Goal: Task Accomplishment & Management: Use online tool/utility

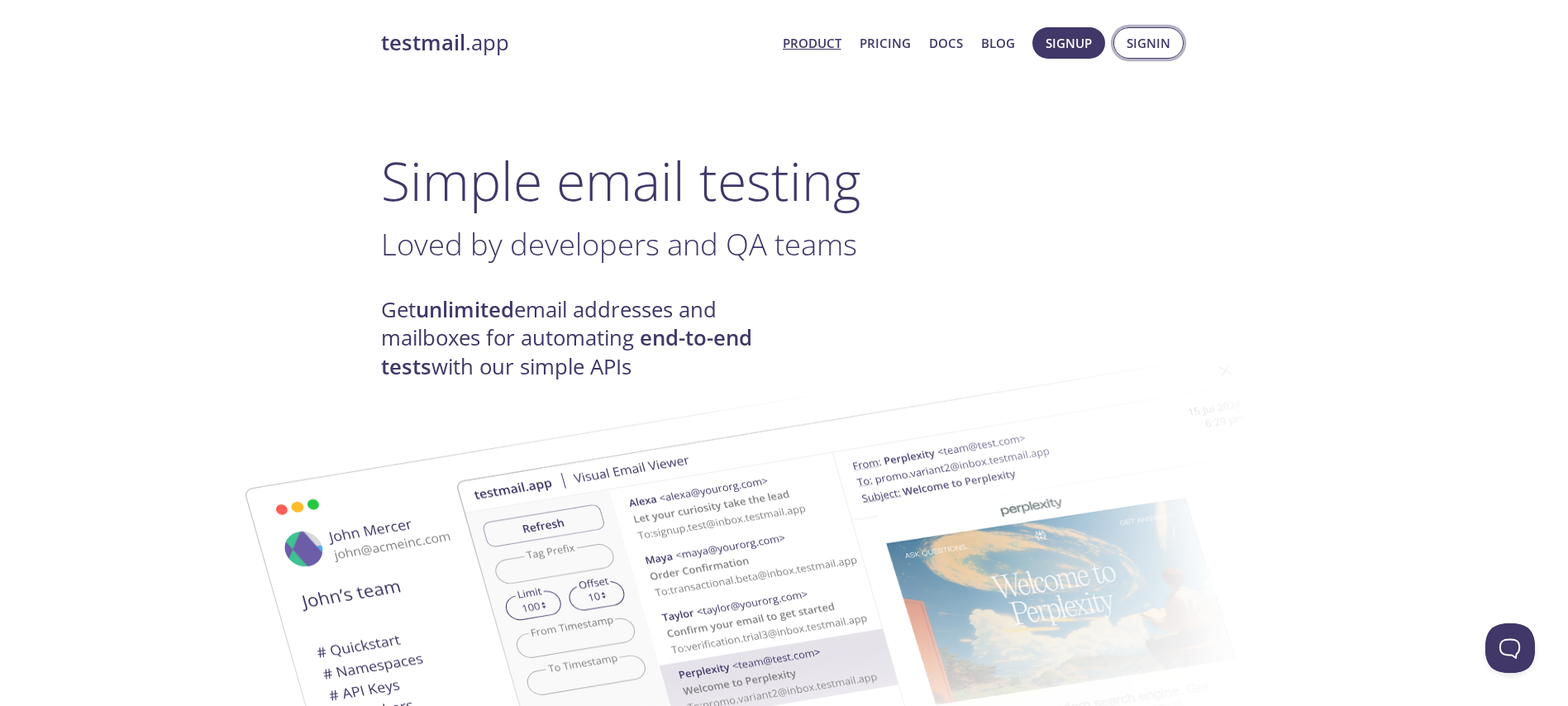
click at [1139, 53] on span "Signin" at bounding box center [1149, 42] width 44 height 21
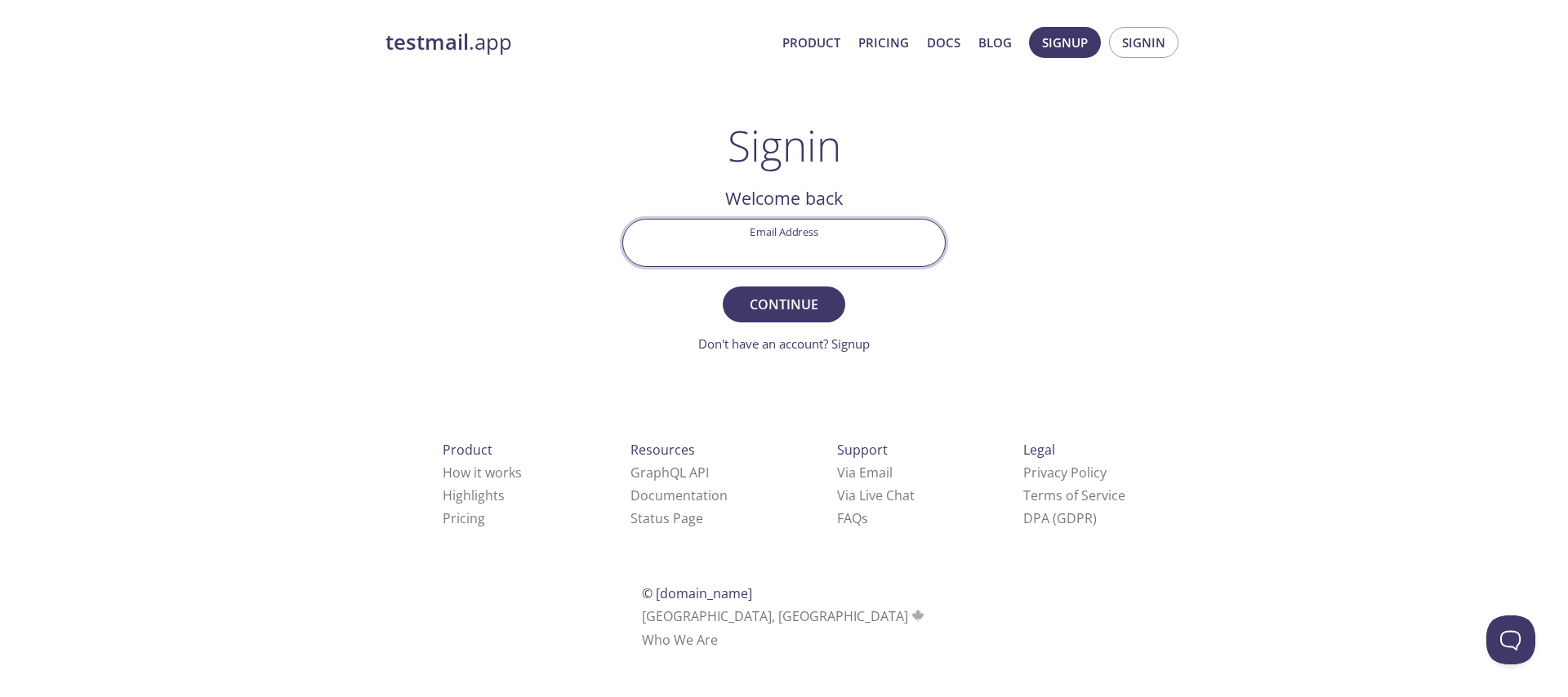
click at [811, 227] on input "Email Address" at bounding box center [783, 242] width 321 height 46
type input "i"
type input "[EMAIL_ADDRESS][DOMAIN_NAME]"
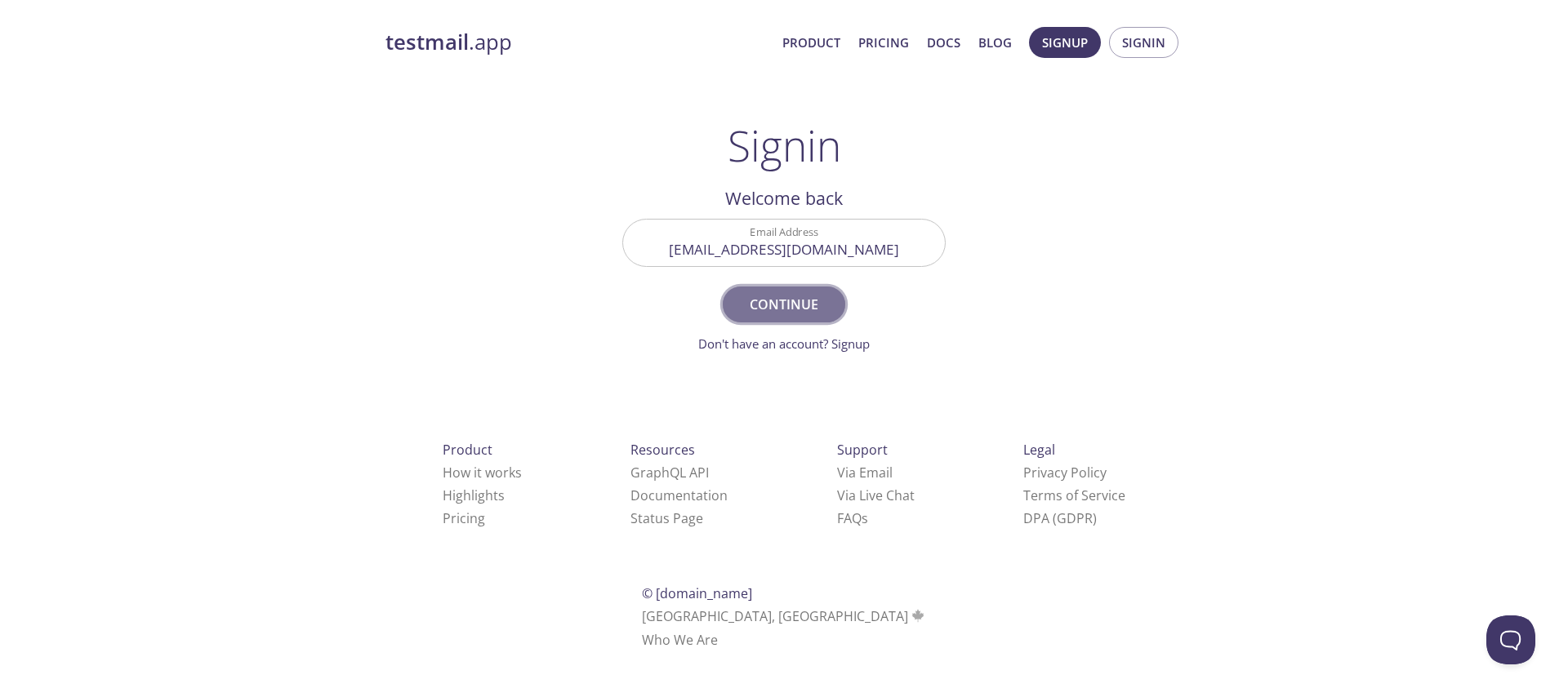
click at [794, 315] on span "Continue" at bounding box center [784, 304] width 87 height 23
drag, startPoint x: 794, startPoint y: 315, endPoint x: 733, endPoint y: 255, distance: 85.6
click at [733, 255] on form "Signin Security Code Signin Didn't receive anything? Resend email" at bounding box center [784, 286] width 323 height 135
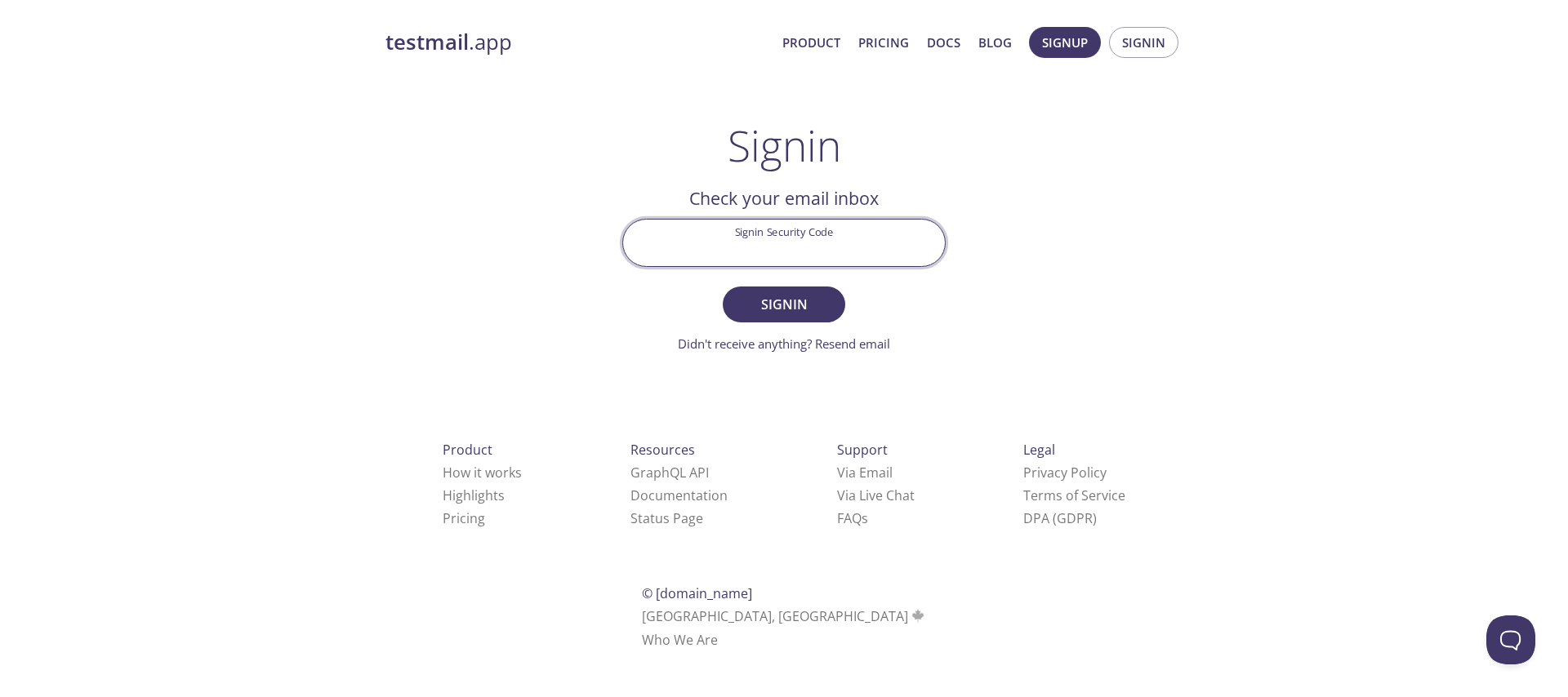
click at [781, 256] on input "Signin Security Code" at bounding box center [783, 242] width 321 height 46
paste input "5SKVBLQ"
type input "5SKVBLQ"
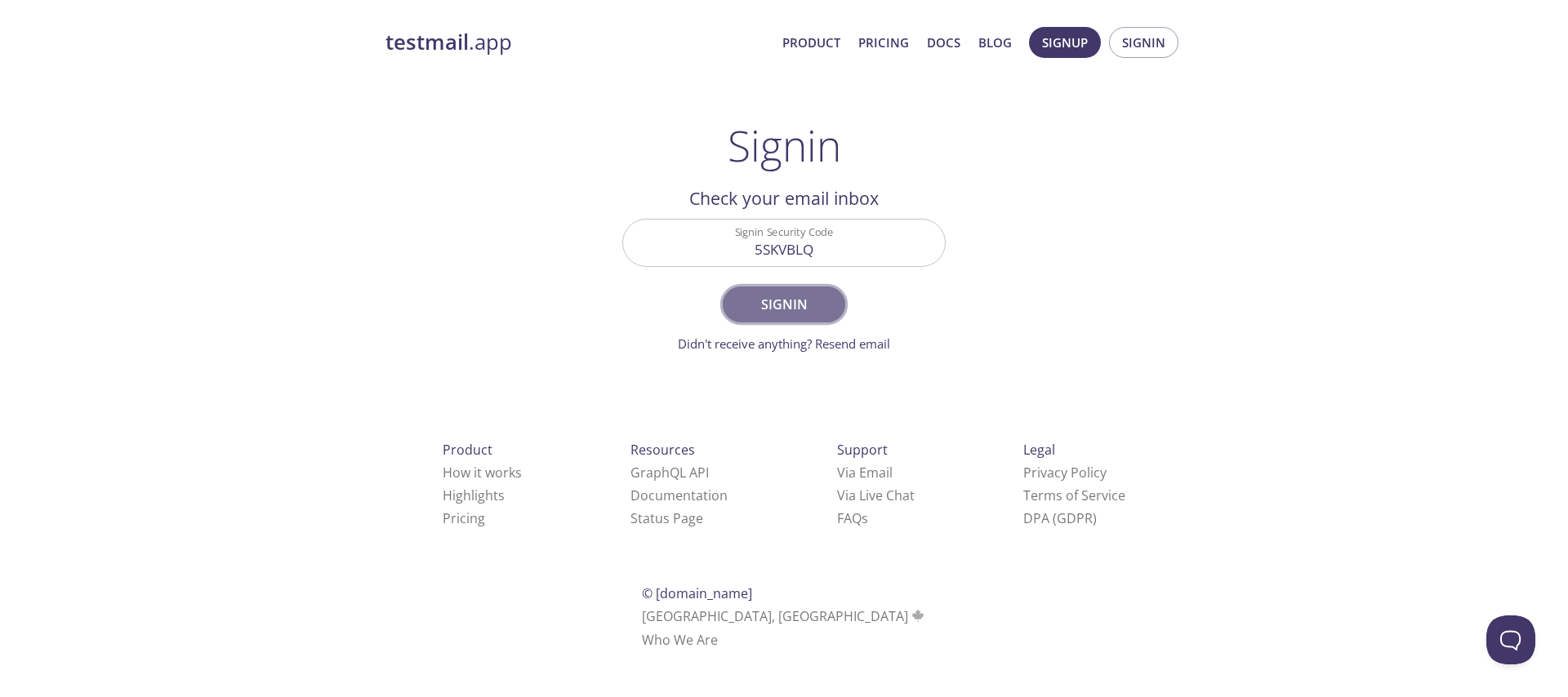
click at [747, 313] on span "Signin" at bounding box center [784, 304] width 87 height 23
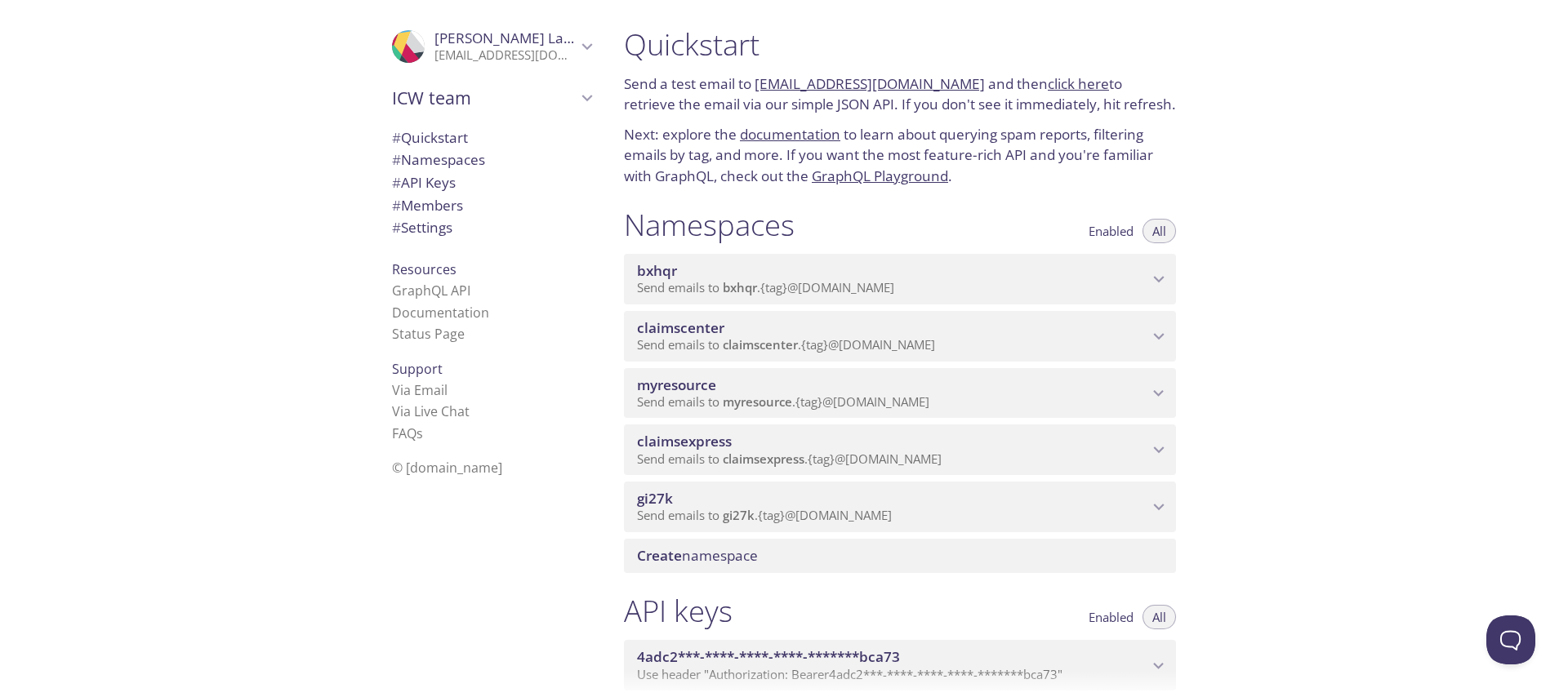
scroll to position [123, 0]
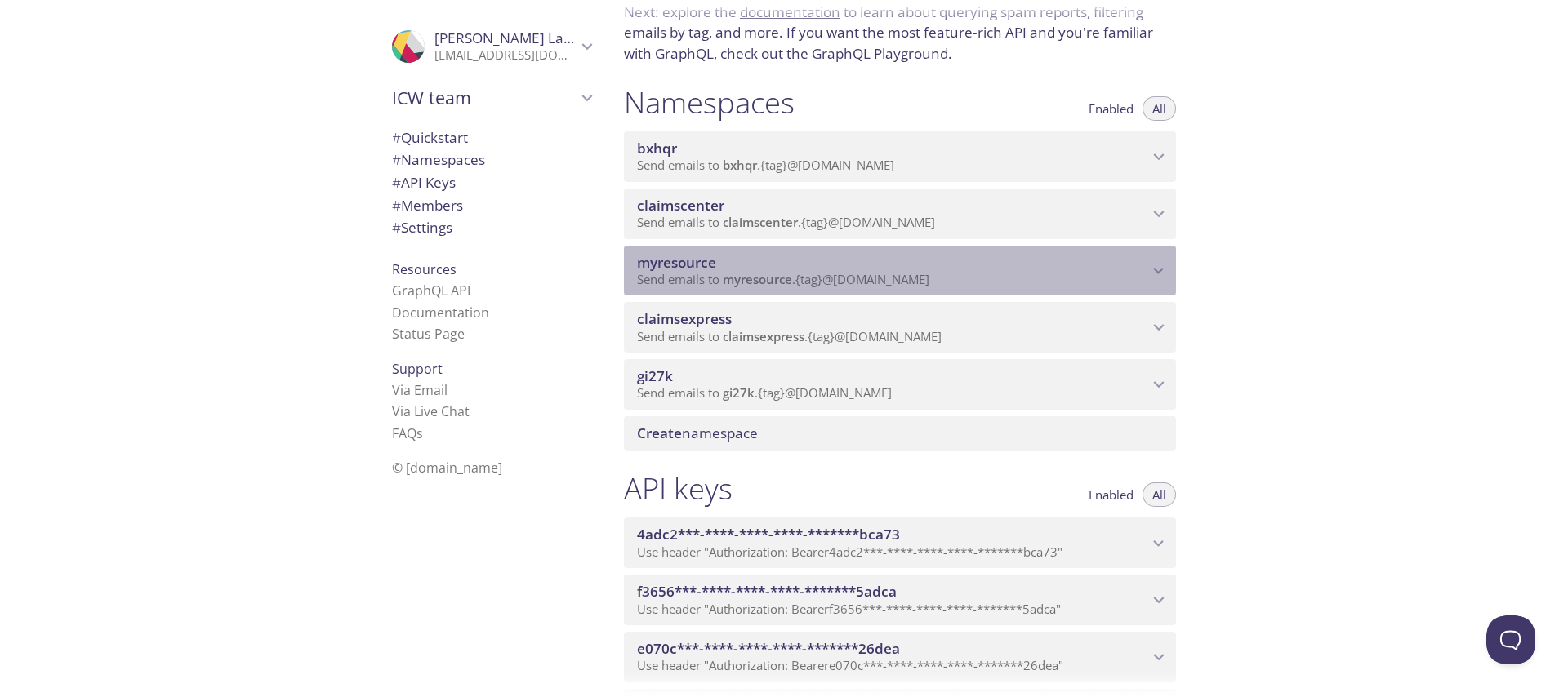
click at [856, 259] on span "myresource" at bounding box center [893, 263] width 512 height 18
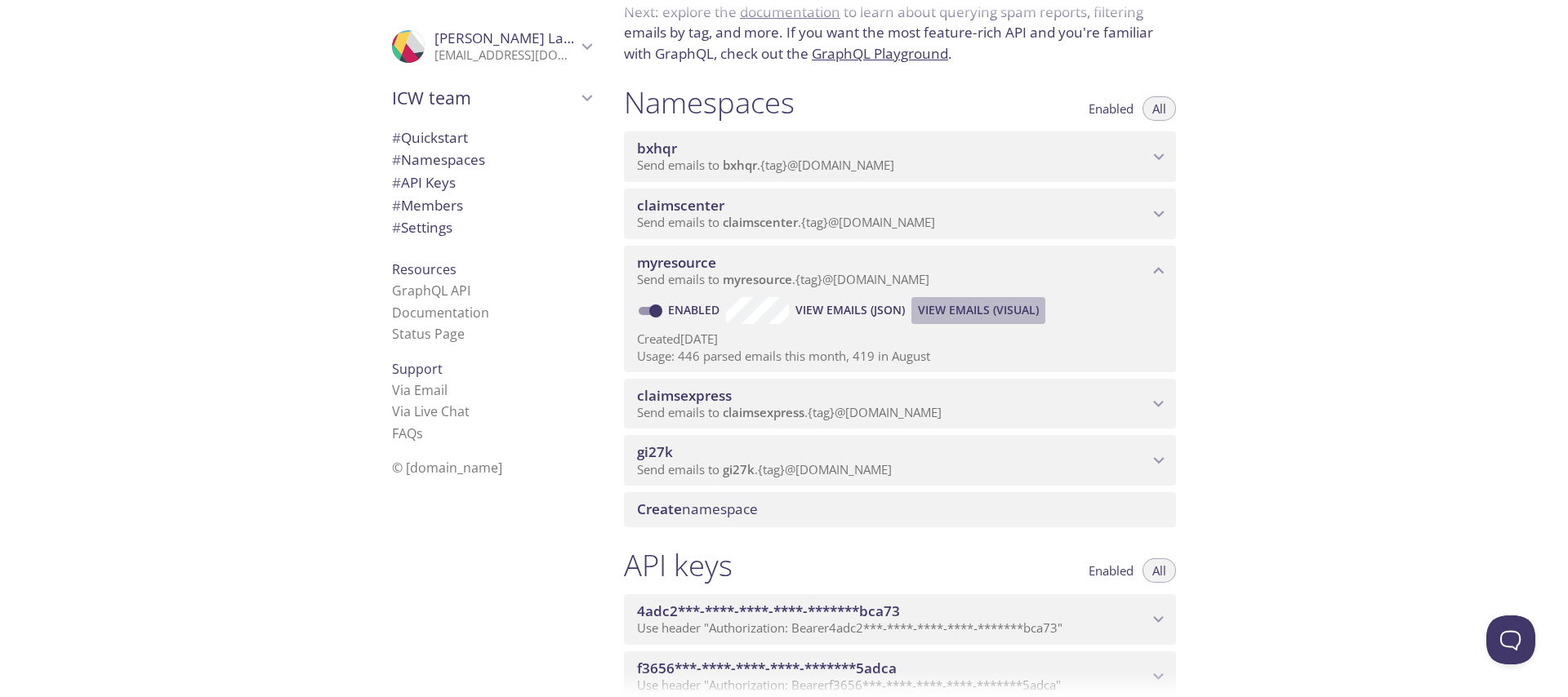
click at [985, 304] on span "View Emails (Visual)" at bounding box center [978, 310] width 121 height 20
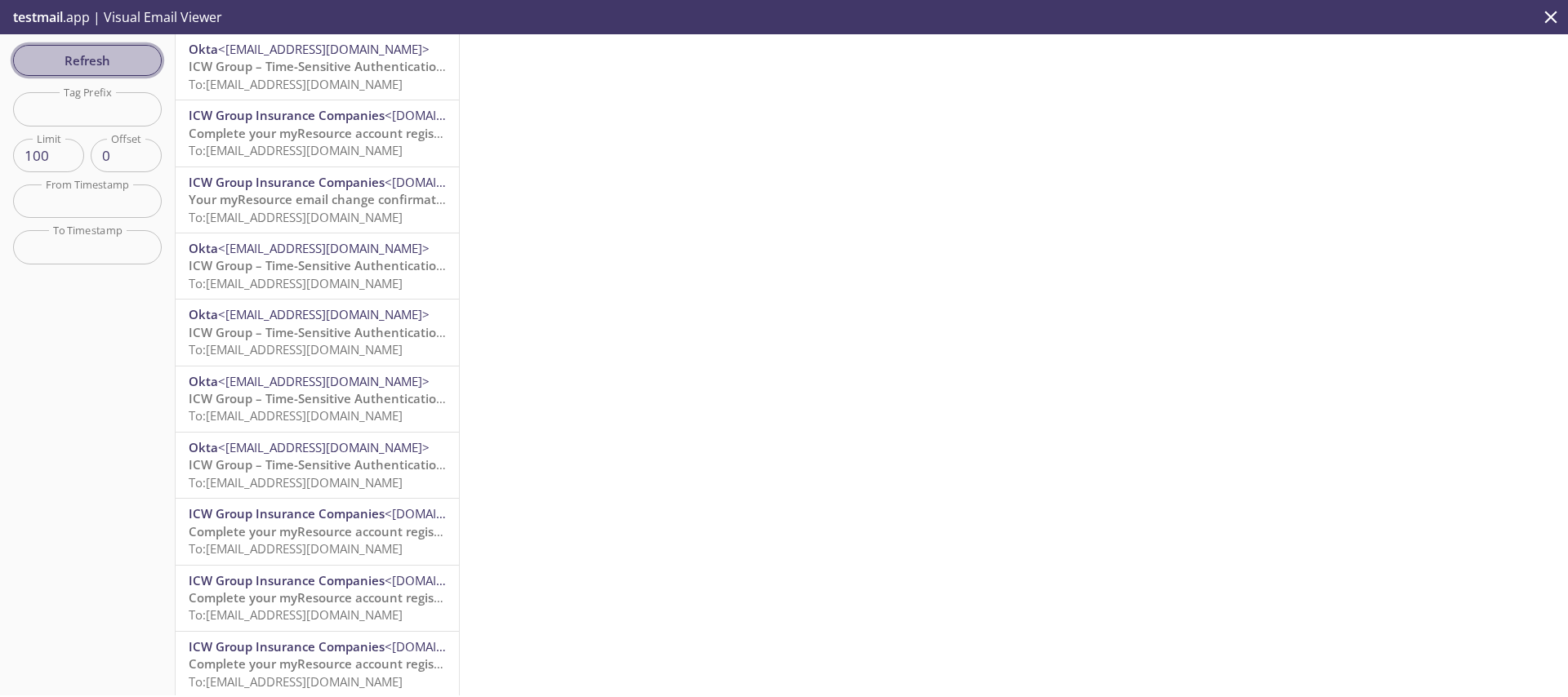
click at [99, 66] on span "Refresh" at bounding box center [87, 60] width 123 height 21
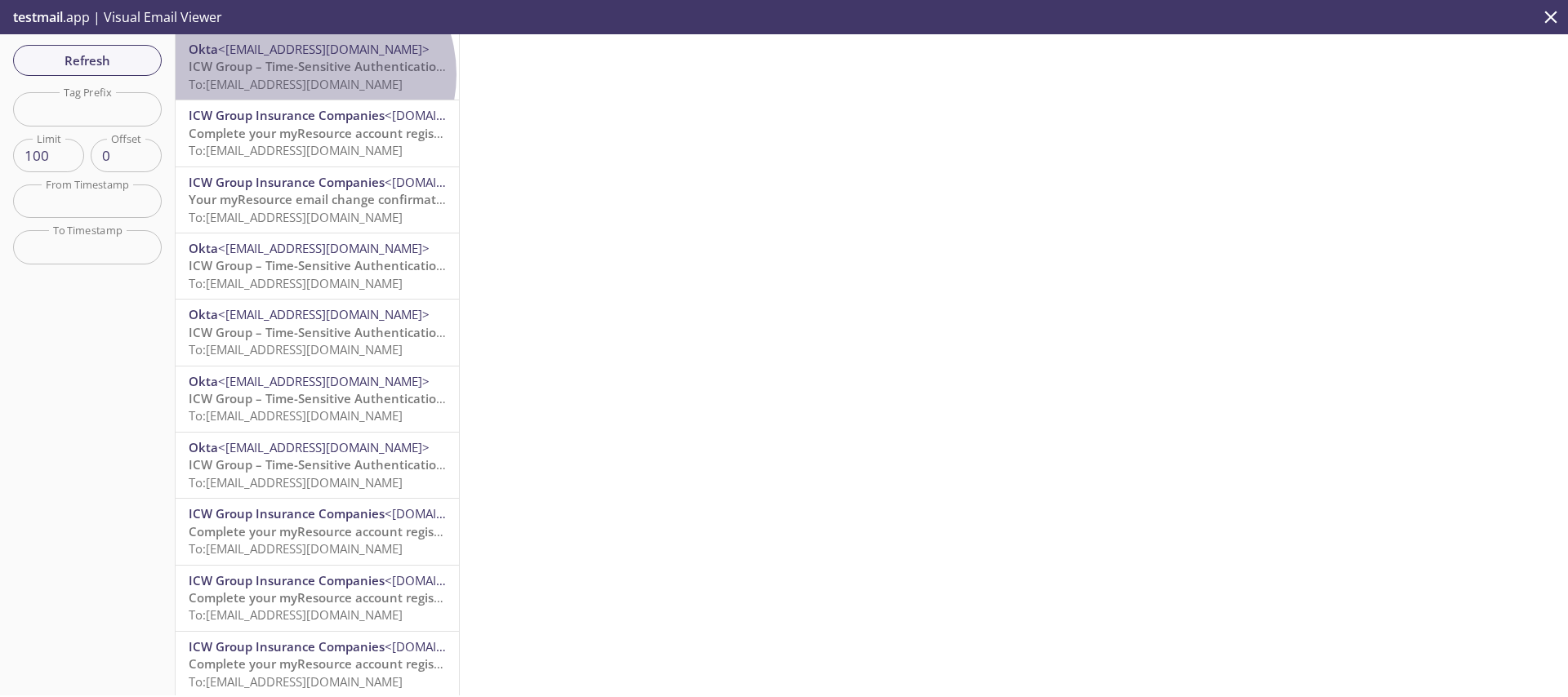
click at [313, 75] on p "ICW Group – Time-Sensitive Authentication Code To: [EMAIL_ADDRESS][DOMAIN_NAME]" at bounding box center [317, 76] width 258 height 35
